Goal: Transaction & Acquisition: Purchase product/service

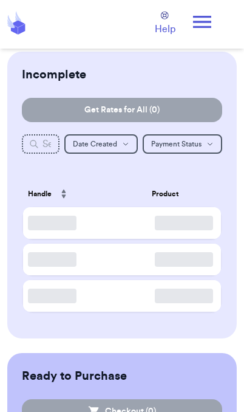
scroll to position [49, 0]
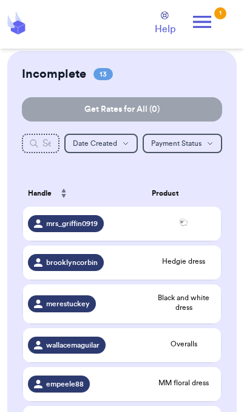
click at [199, 227] on span "🐑" at bounding box center [184, 223] width 64 height 10
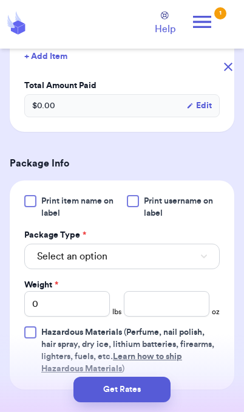
scroll to position [365, 0]
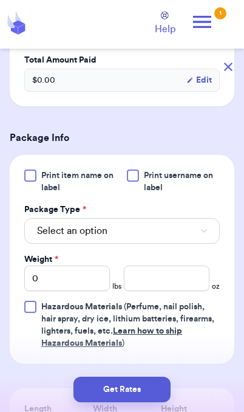
click at [181, 244] on button "Select an option" at bounding box center [122, 231] width 196 height 26
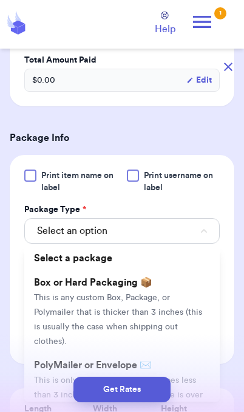
click at [190, 376] on div "Get Rates" at bounding box center [122, 389] width 244 height 45
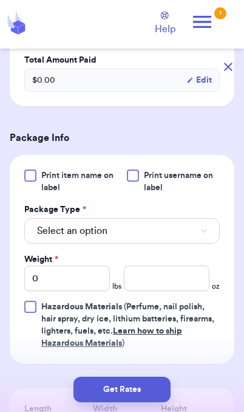
click at [140, 244] on button "Select an option" at bounding box center [122, 231] width 196 height 26
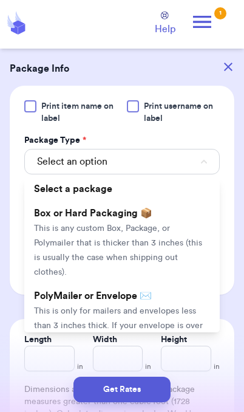
scroll to position [439, 0]
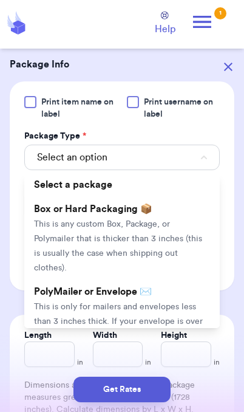
click at [168, 308] on span "This is only for mailers and envelopes less than 3 inches thick. If your envelo…" at bounding box center [118, 329] width 169 height 52
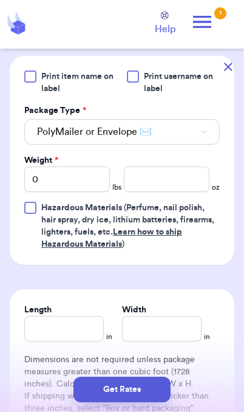
scroll to position [466, 0]
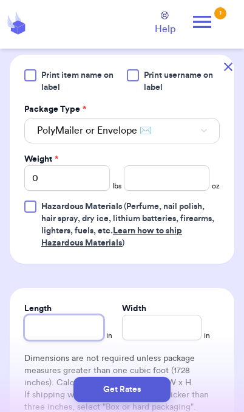
click at [88, 338] on input "Length" at bounding box center [64, 328] width 80 height 26
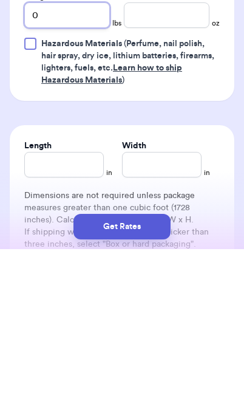
click at [78, 165] on input "0" at bounding box center [67, 178] width 86 height 26
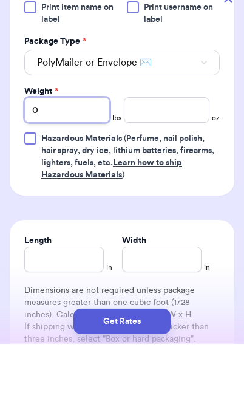
type input "01"
click at [182, 153] on div "Weight * 01 lbs oz" at bounding box center [122, 172] width 196 height 38
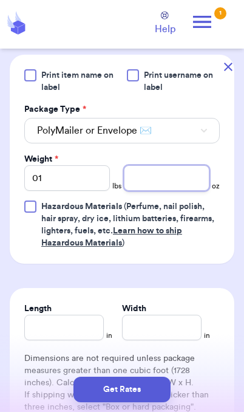
click at [174, 191] on input "number" at bounding box center [167, 178] width 86 height 26
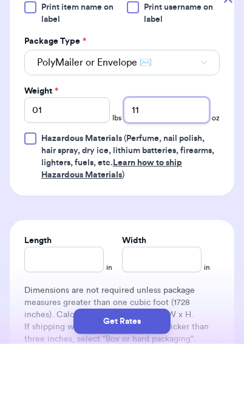
type input "11"
click at [153, 386] on button "Get Rates" at bounding box center [122, 390] width 97 height 26
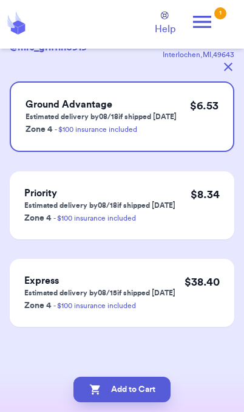
scroll to position [0, 0]
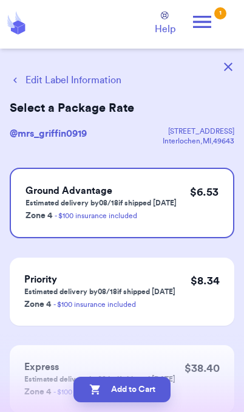
click at [147, 397] on button "Add to Cart" at bounding box center [122, 390] width 97 height 26
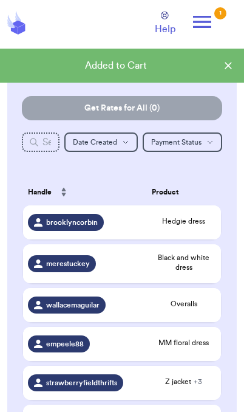
checkbox input "true"
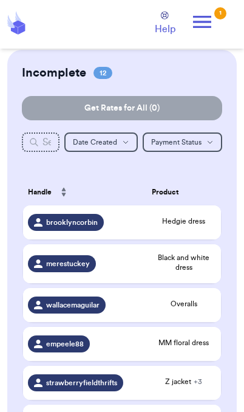
click at [193, 226] on span "Hedgie dress" at bounding box center [184, 221] width 64 height 10
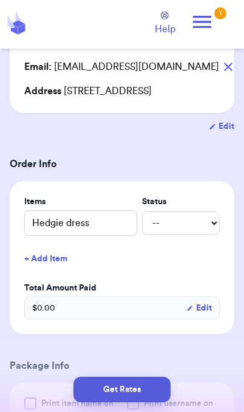
scroll to position [353, 0]
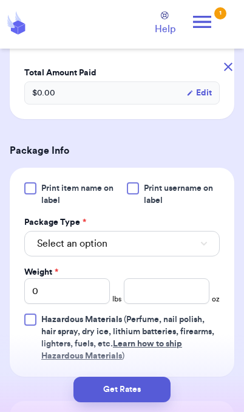
click at [173, 256] on button "Select an option" at bounding box center [122, 244] width 196 height 26
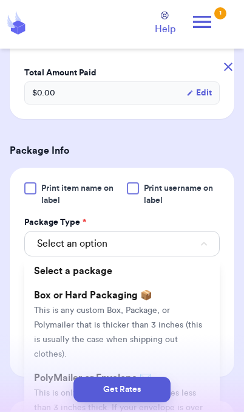
click at [195, 394] on div "Get Rates" at bounding box center [122, 390] width 225 height 26
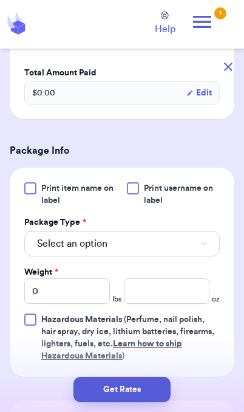
click at [117, 256] on button "Select an option" at bounding box center [122, 244] width 196 height 26
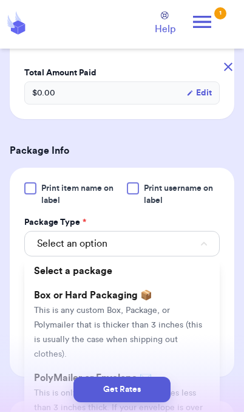
click at [46, 385] on div "Get Rates" at bounding box center [122, 390] width 225 height 26
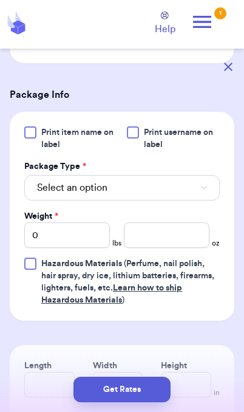
scroll to position [423, 0]
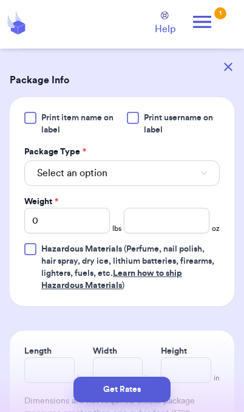
click at [198, 186] on button "Select an option" at bounding box center [122, 173] width 196 height 26
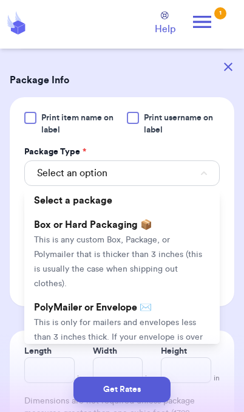
click at [176, 329] on li "PolyMailer or Envelope ✉️ This is only for mailers and envelopes less than 3 in…" at bounding box center [122, 336] width 196 height 83
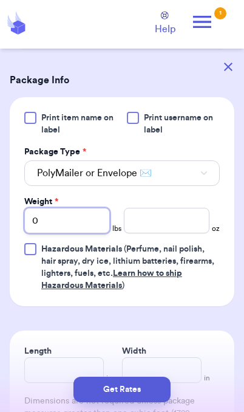
click at [76, 233] on input "0" at bounding box center [67, 221] width 86 height 26
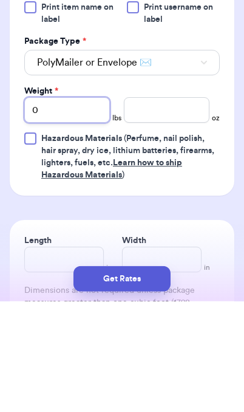
type input "01"
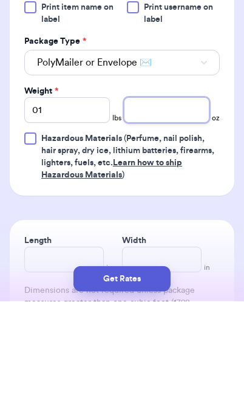
click at [165, 208] on input "number" at bounding box center [167, 221] width 86 height 26
type input "2.2"
click at [154, 392] on button "Get Rates" at bounding box center [122, 390] width 97 height 26
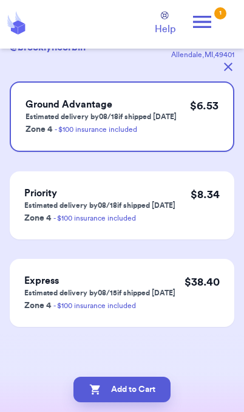
scroll to position [0, 0]
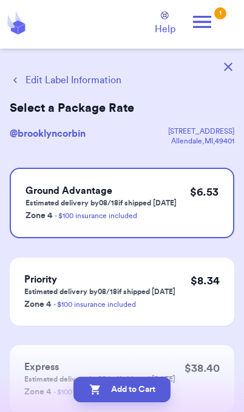
click at [159, 394] on button "Add to Cart" at bounding box center [122, 390] width 97 height 26
checkbox input "true"
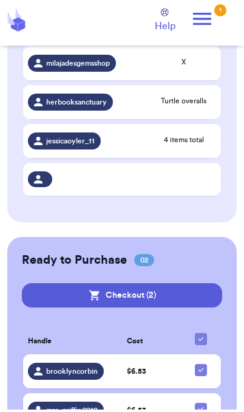
scroll to position [503, 0]
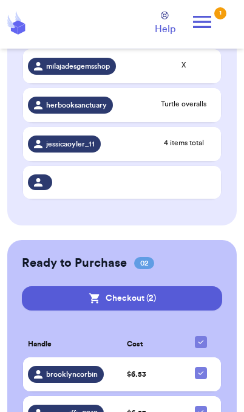
click at [177, 292] on button "Checkout ( 2 )" at bounding box center [122, 298] width 201 height 24
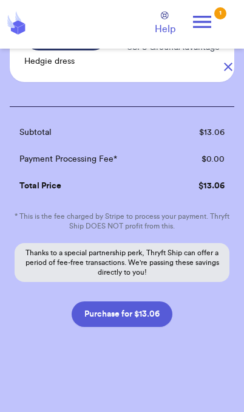
scroll to position [201, 0]
click at [155, 315] on button "Purchase for $13.06" at bounding box center [122, 314] width 101 height 26
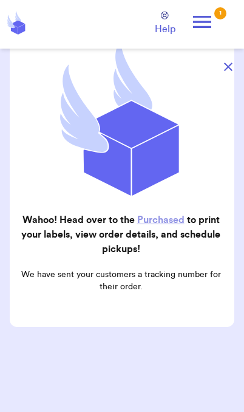
scroll to position [122, 0]
click at [202, 21] on icon at bounding box center [202, 22] width 18 height 12
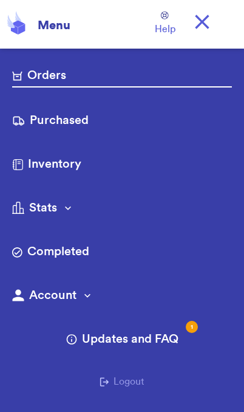
click at [84, 116] on link "Purchased" at bounding box center [122, 121] width 220 height 19
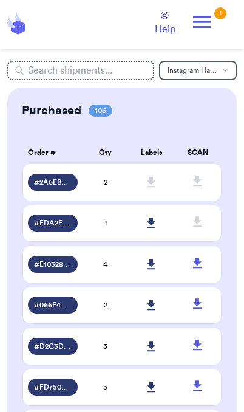
click at [151, 229] on icon at bounding box center [151, 223] width 9 height 11
